Goal: Navigation & Orientation: Find specific page/section

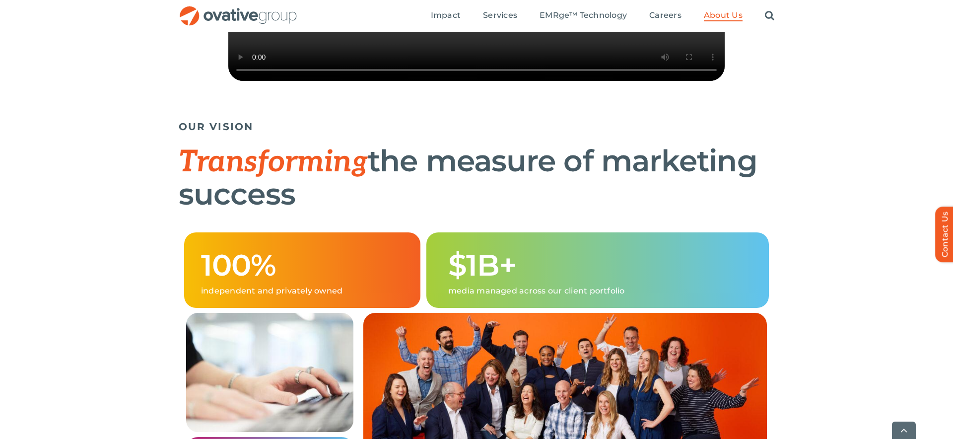
scroll to position [480, 0]
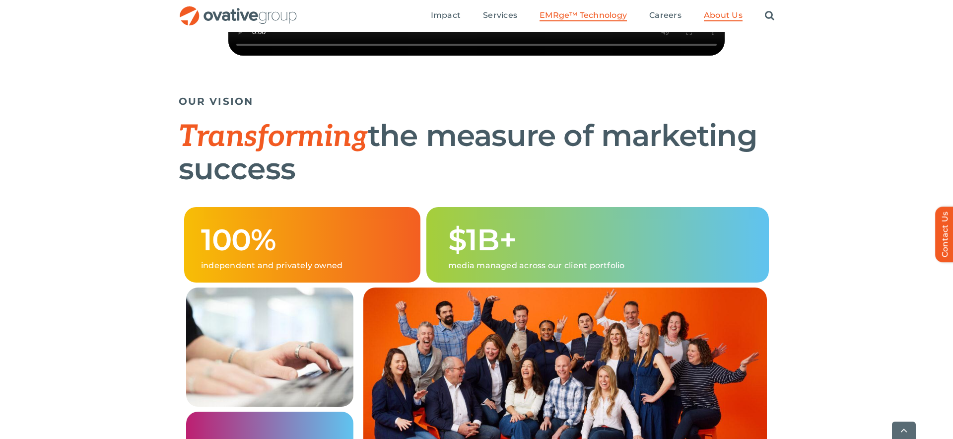
click at [600, 13] on span "EMRge™ Technology" at bounding box center [583, 15] width 87 height 10
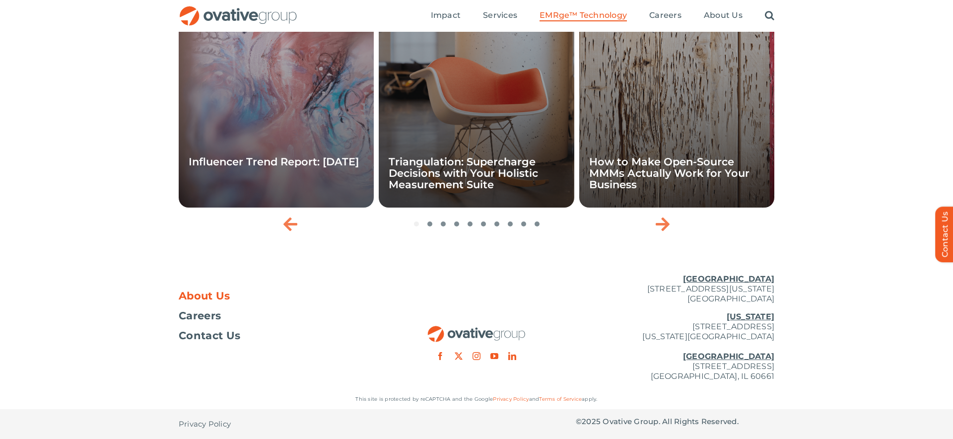
scroll to position [3336, 0]
click at [203, 301] on span "About Us" at bounding box center [205, 296] width 52 height 10
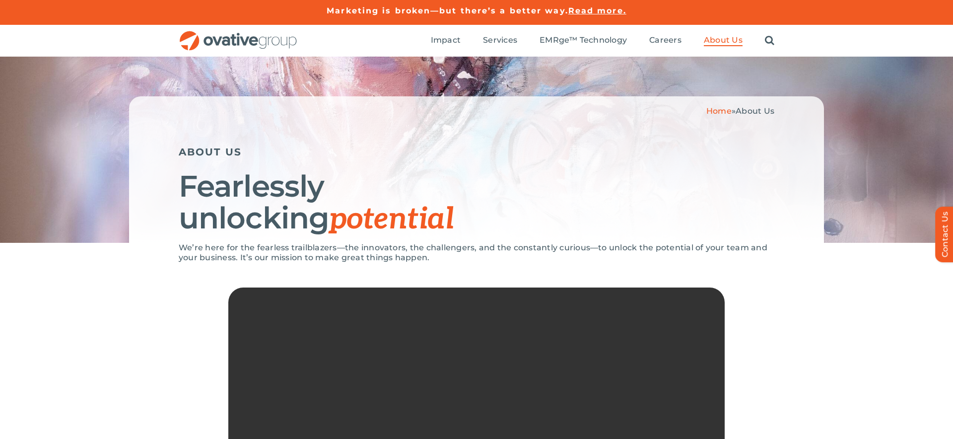
scroll to position [2, 0]
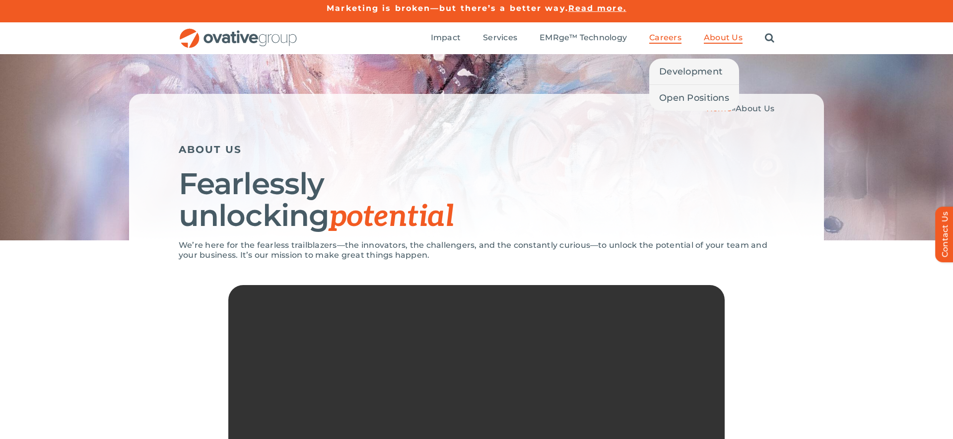
click at [667, 38] on span "Careers" at bounding box center [665, 38] width 32 height 10
